Goal: Information Seeking & Learning: Learn about a topic

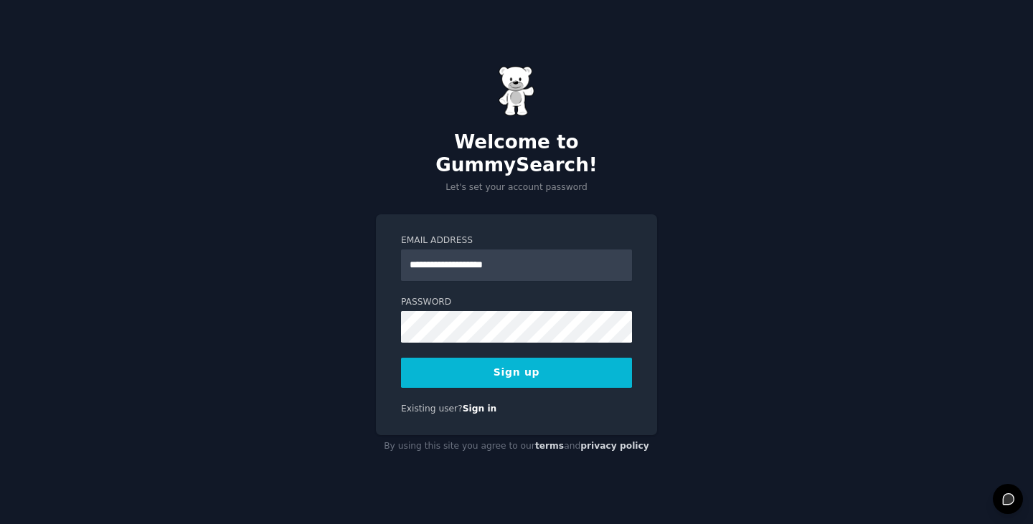
type input "**********"
click at [401, 358] on button "Sign up" at bounding box center [516, 373] width 231 height 30
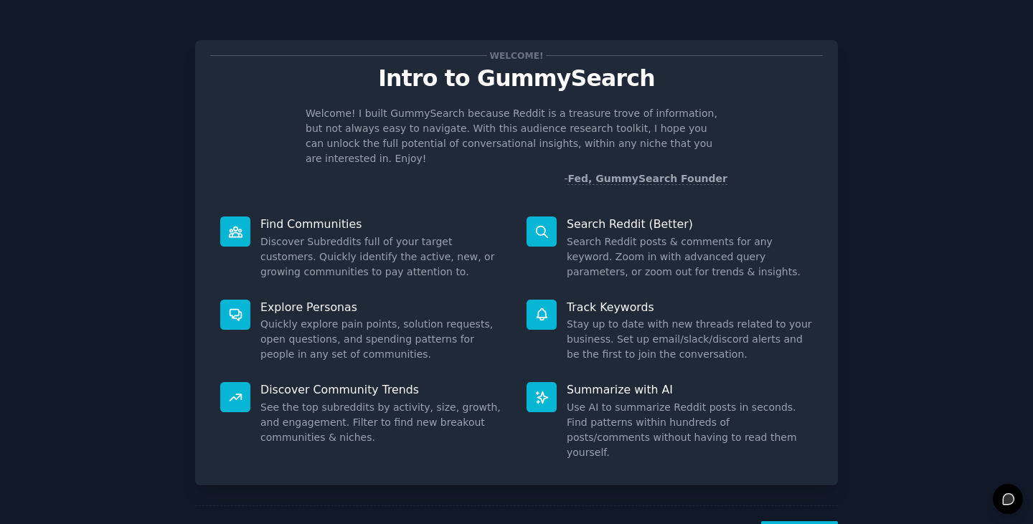
scroll to position [37, 0]
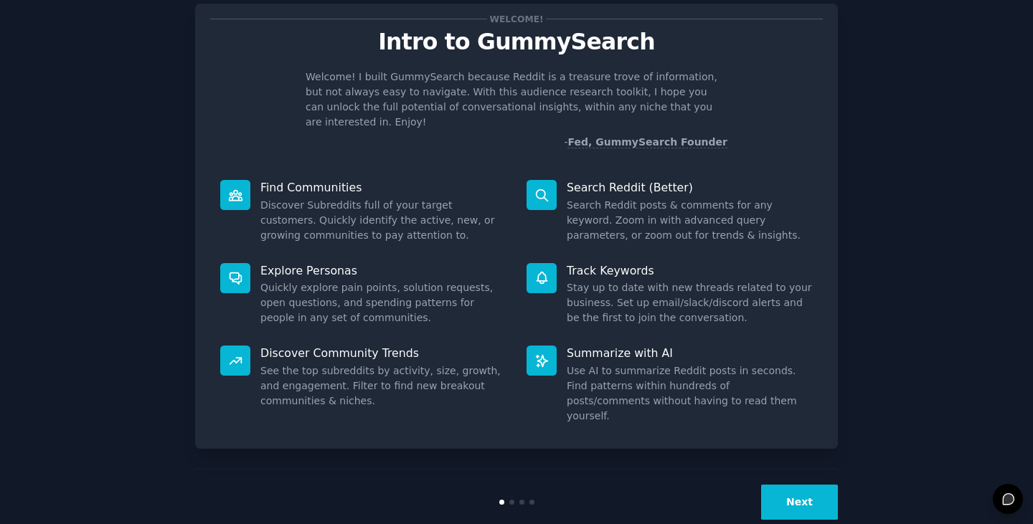
click at [791, 485] on button "Next" at bounding box center [799, 502] width 77 height 35
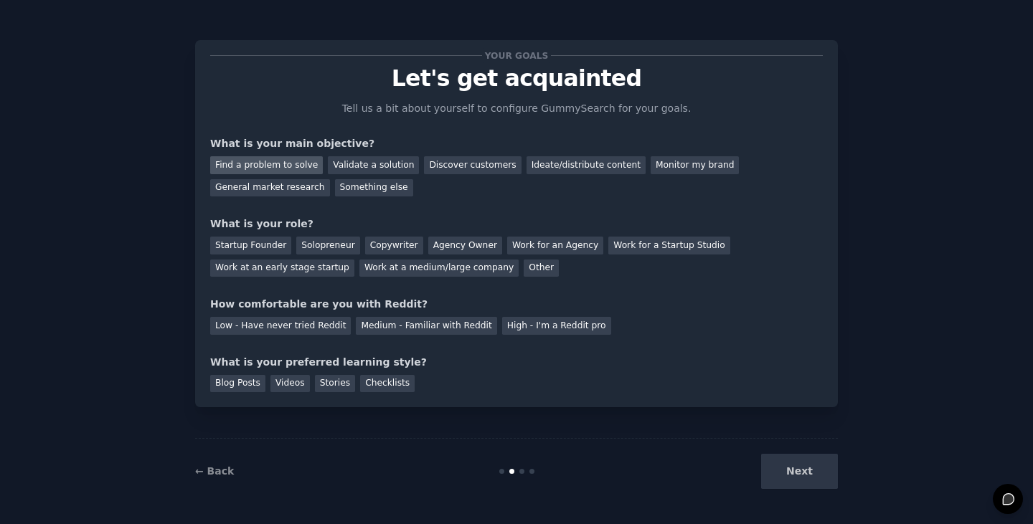
click at [276, 160] on div "Find a problem to solve" at bounding box center [266, 165] width 113 height 18
click at [378, 164] on div "Validate a solution" at bounding box center [373, 165] width 91 height 18
click at [283, 181] on div "Find a problem to solve Validate a solution Discover customers Ideate/distribut…" at bounding box center [516, 173] width 613 height 45
click at [295, 166] on div "Find a problem to solve" at bounding box center [266, 165] width 113 height 18
click at [255, 241] on div "Startup Founder" at bounding box center [250, 246] width 81 height 18
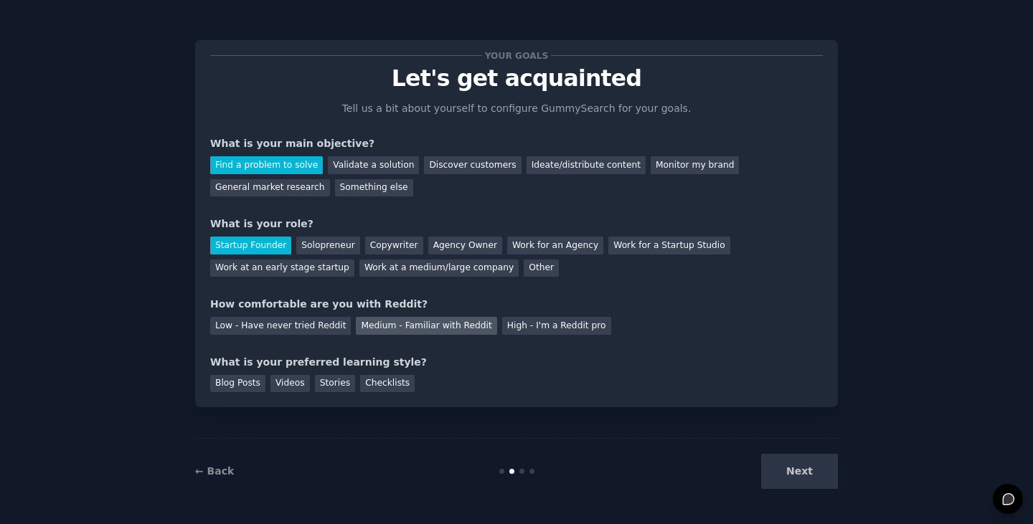
click at [452, 325] on div "Medium - Familiar with Reddit" at bounding box center [426, 326] width 141 height 18
click at [360, 386] on div "Checklists" at bounding box center [387, 384] width 55 height 18
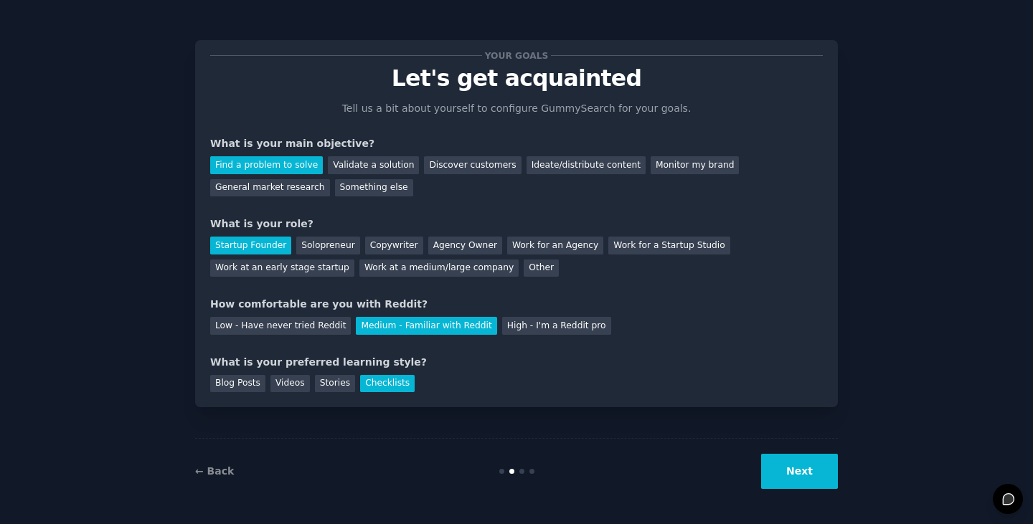
click at [792, 474] on button "Next" at bounding box center [799, 471] width 77 height 35
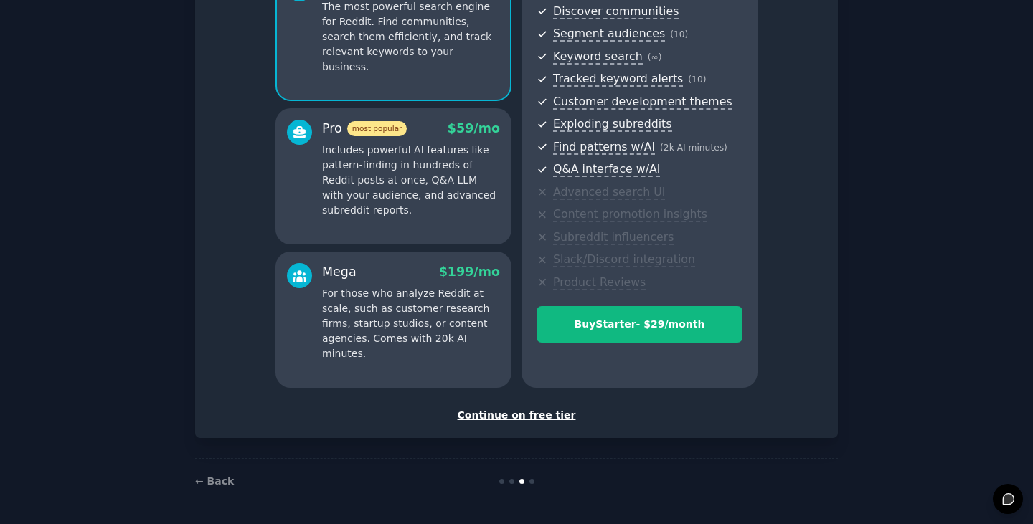
scroll to position [154, 0]
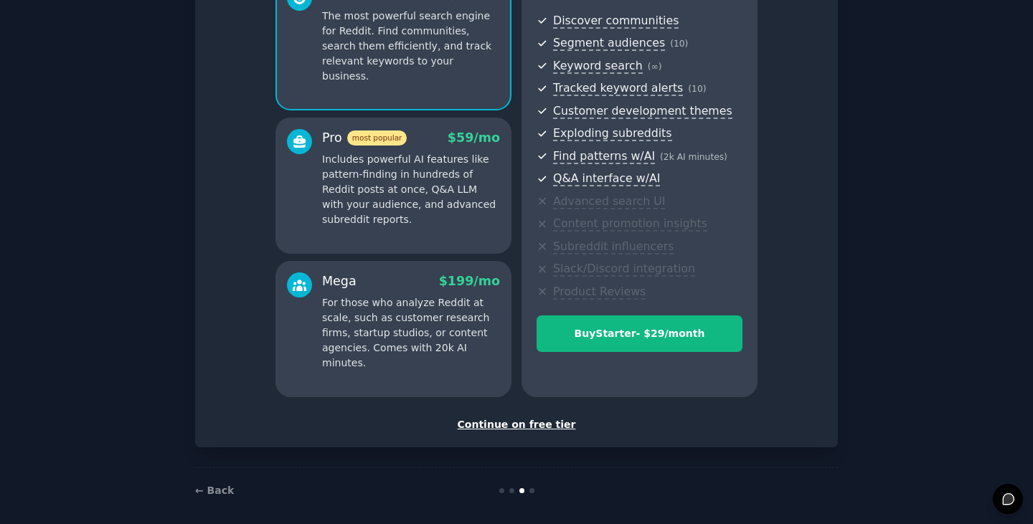
click at [493, 426] on div "Continue on free tier" at bounding box center [516, 424] width 613 height 15
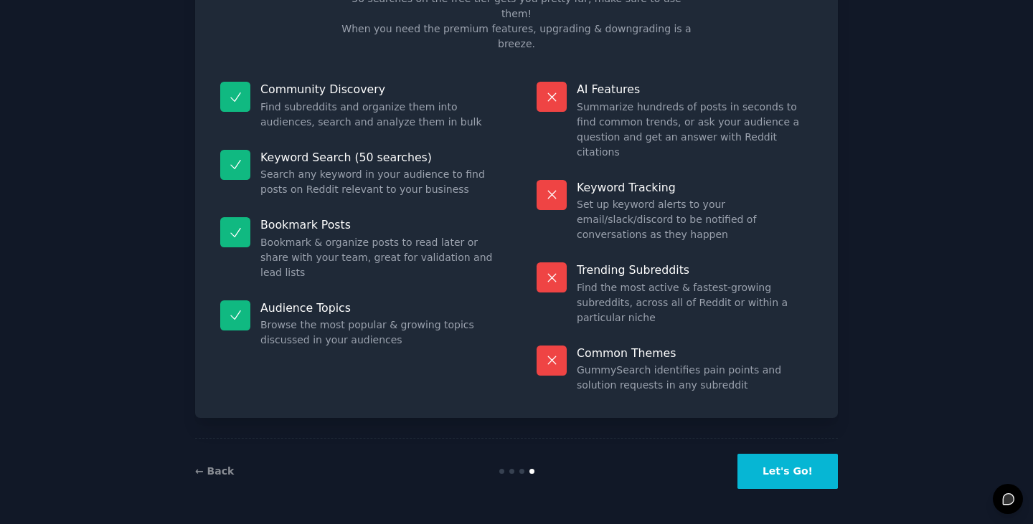
scroll to position [34, 0]
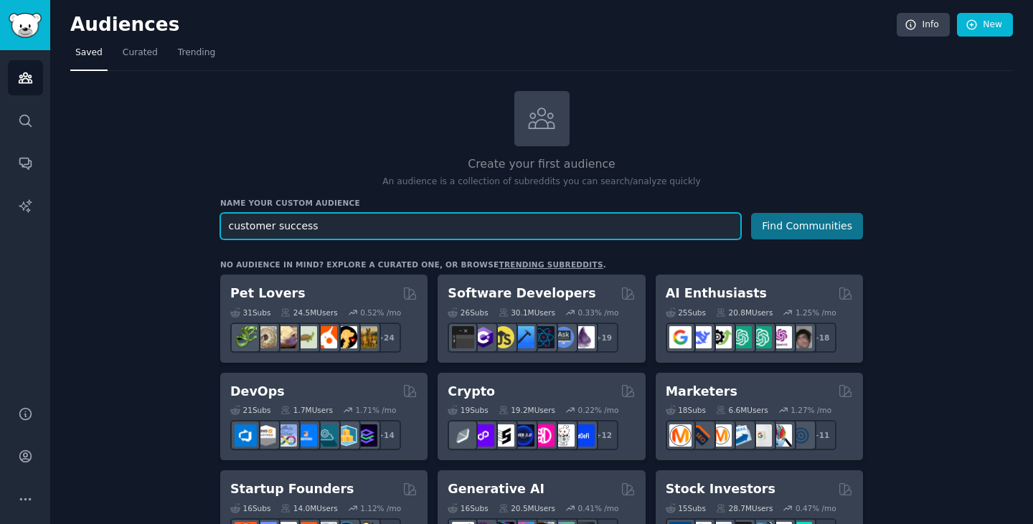
type input "customer success"
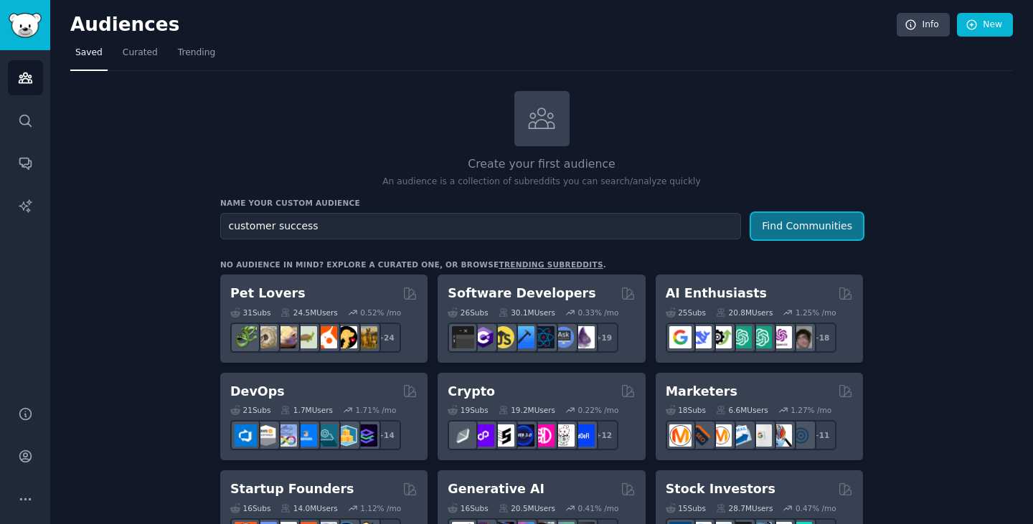
click at [791, 222] on button "Find Communities" at bounding box center [807, 226] width 112 height 27
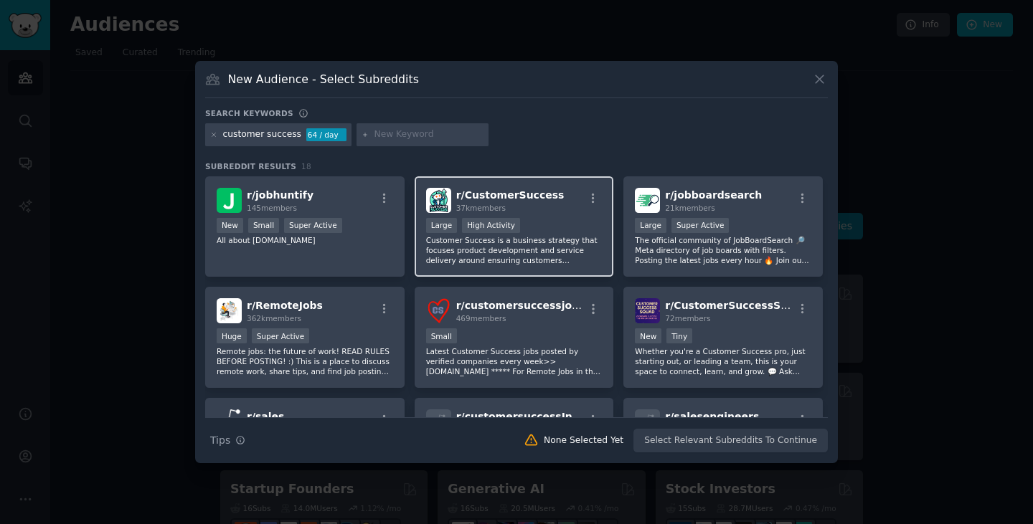
click at [528, 197] on span "r/ CustomerSuccess" at bounding box center [510, 194] width 108 height 11
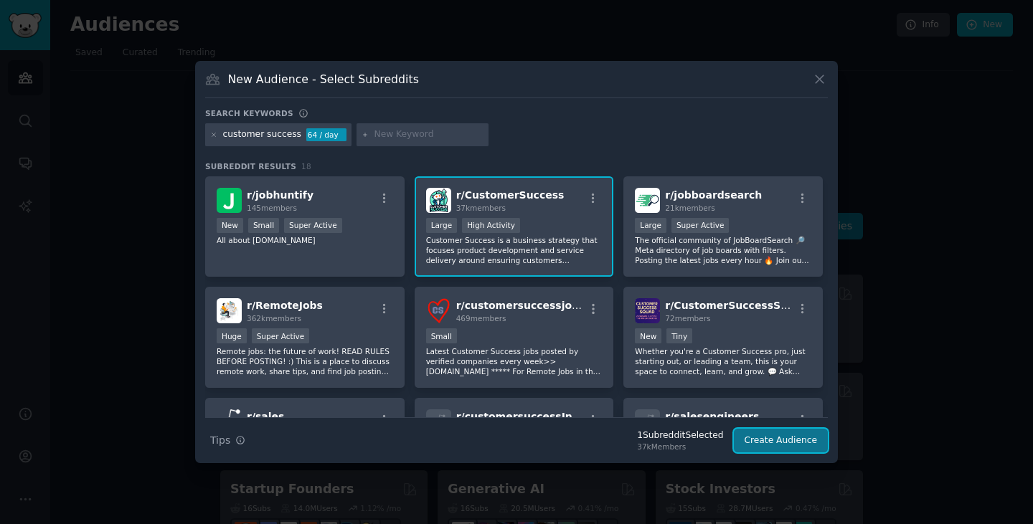
click at [785, 435] on button "Create Audience" at bounding box center [781, 441] width 95 height 24
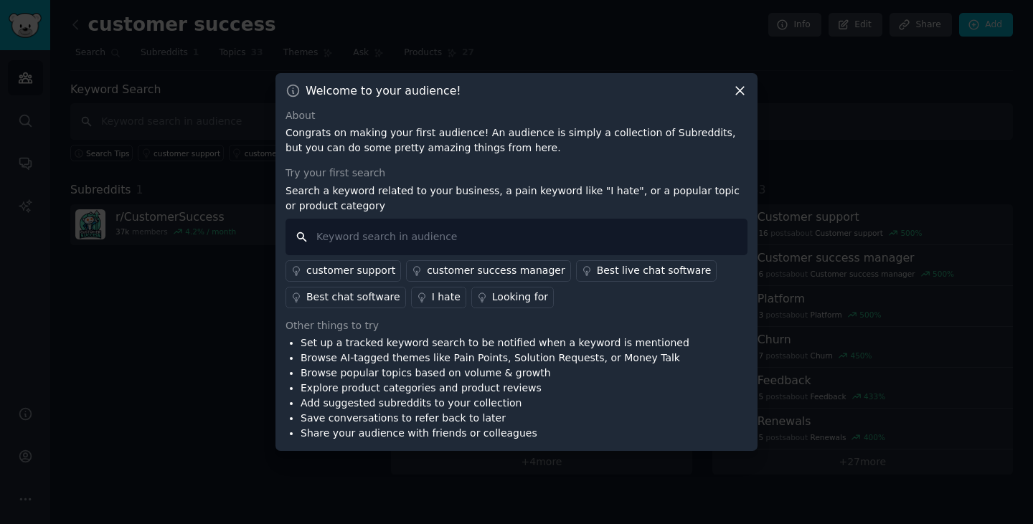
click at [487, 226] on input "text" at bounding box center [516, 237] width 462 height 37
type input "I hate"
click at [432, 300] on div "I hate" at bounding box center [446, 297] width 29 height 15
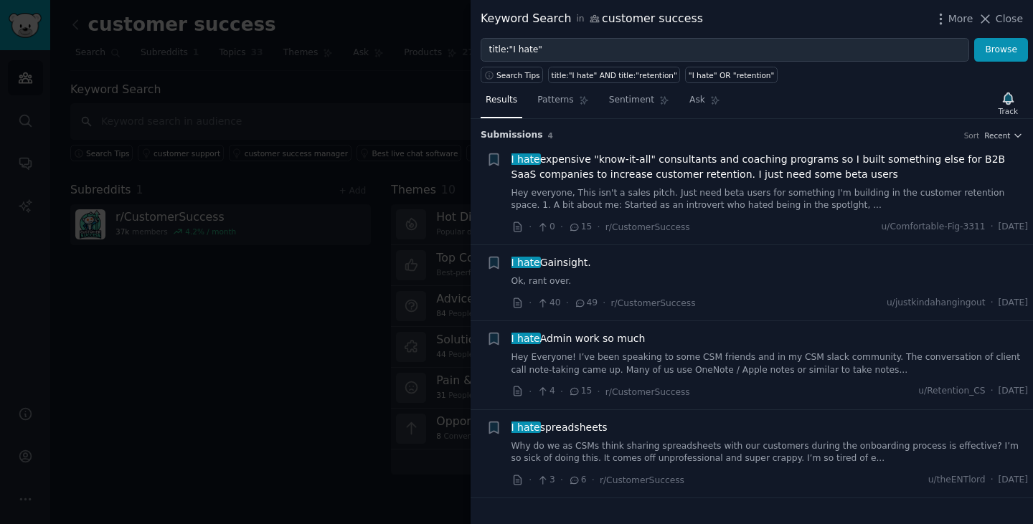
click at [618, 367] on link "Hey Everyone! I’ve been speaking to some CSM friends and in my CSM slack commun…" at bounding box center [769, 363] width 517 height 25
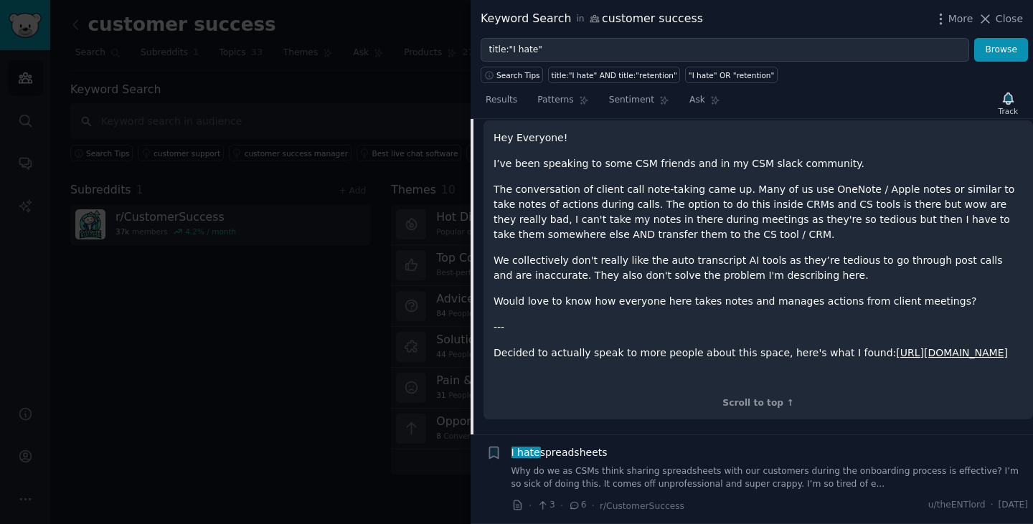
scroll to position [365, 0]
click at [896, 353] on link "[URL][DOMAIN_NAME]" at bounding box center [952, 352] width 112 height 11
click at [280, 403] on div at bounding box center [516, 262] width 1033 height 524
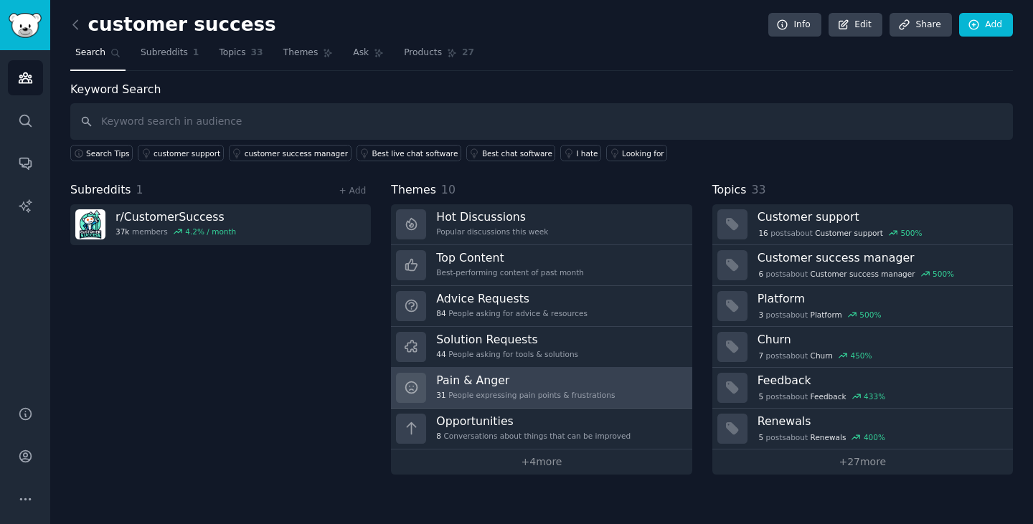
click at [476, 375] on h3 "Pain & Anger" at bounding box center [525, 380] width 179 height 15
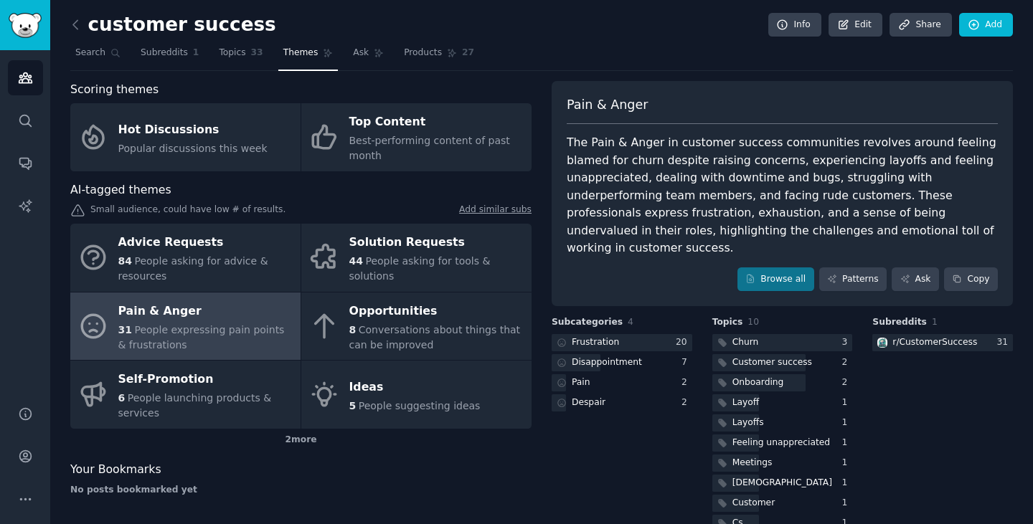
scroll to position [13, 0]
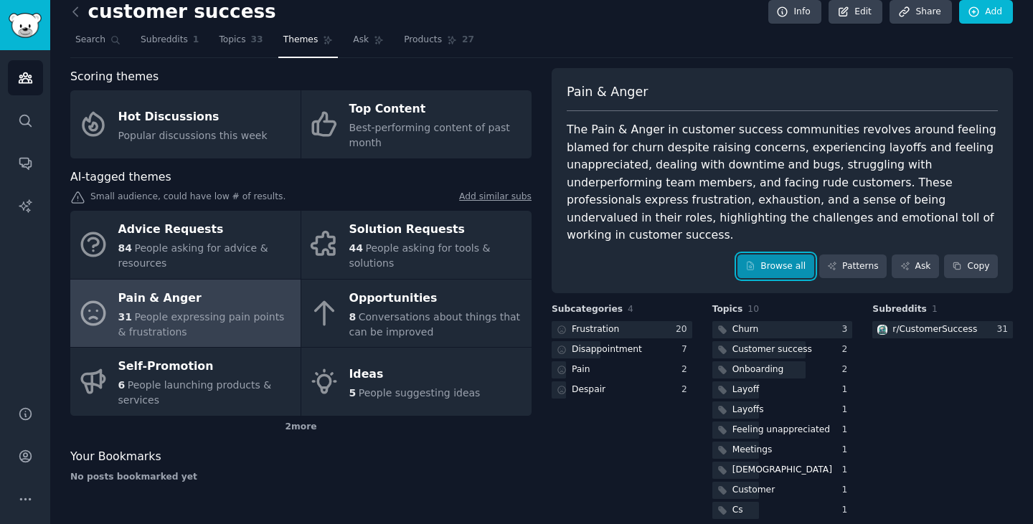
click at [779, 255] on link "Browse all" at bounding box center [775, 267] width 77 height 24
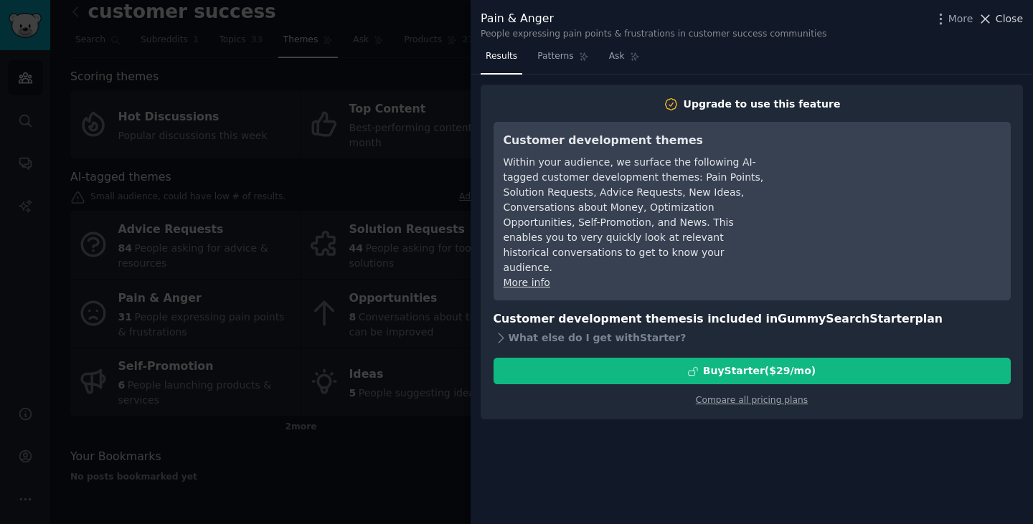
click at [1011, 15] on span "Close" at bounding box center [1009, 18] width 27 height 15
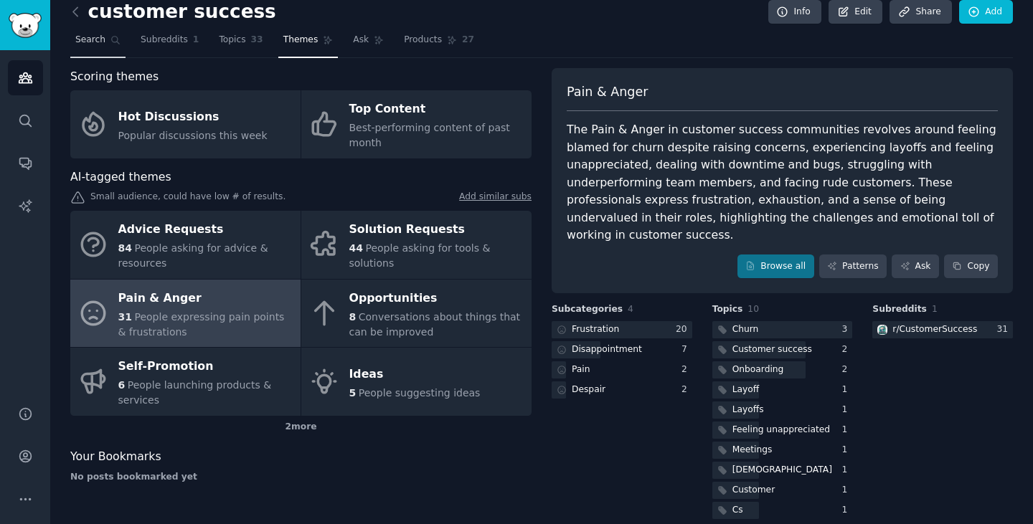
click at [104, 49] on link "Search" at bounding box center [97, 43] width 55 height 29
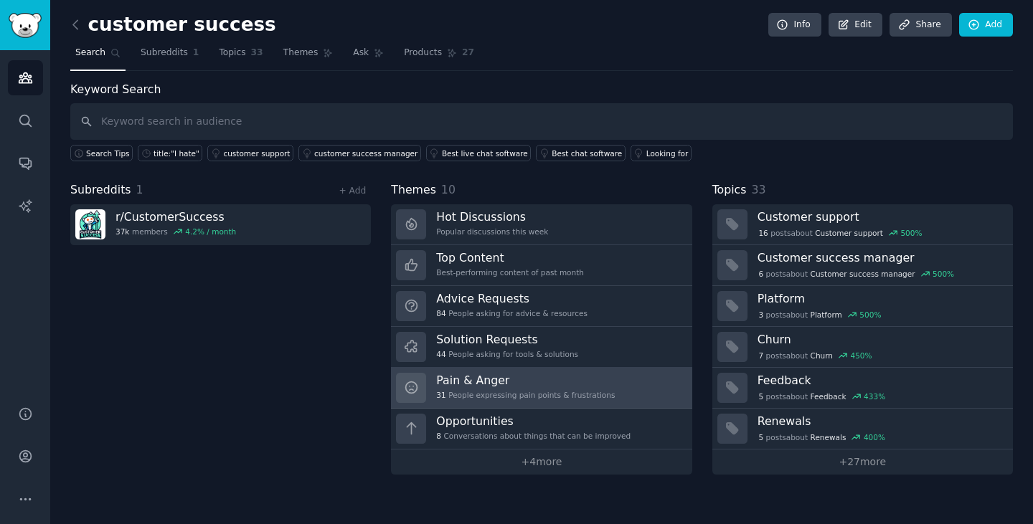
click at [453, 389] on div "Pain & Anger 31 People expressing pain points & frustrations" at bounding box center [525, 388] width 179 height 30
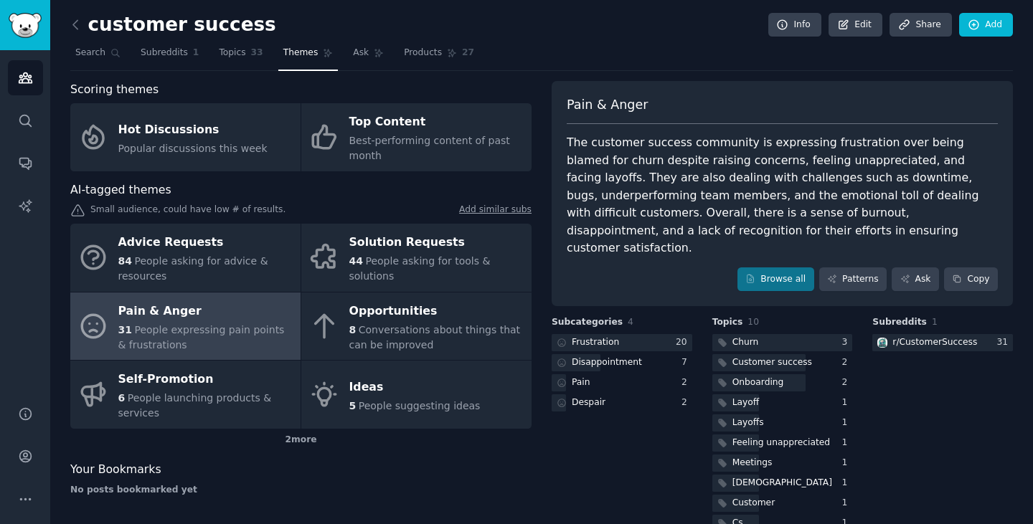
scroll to position [13, 0]
